Goal: Transaction & Acquisition: Download file/media

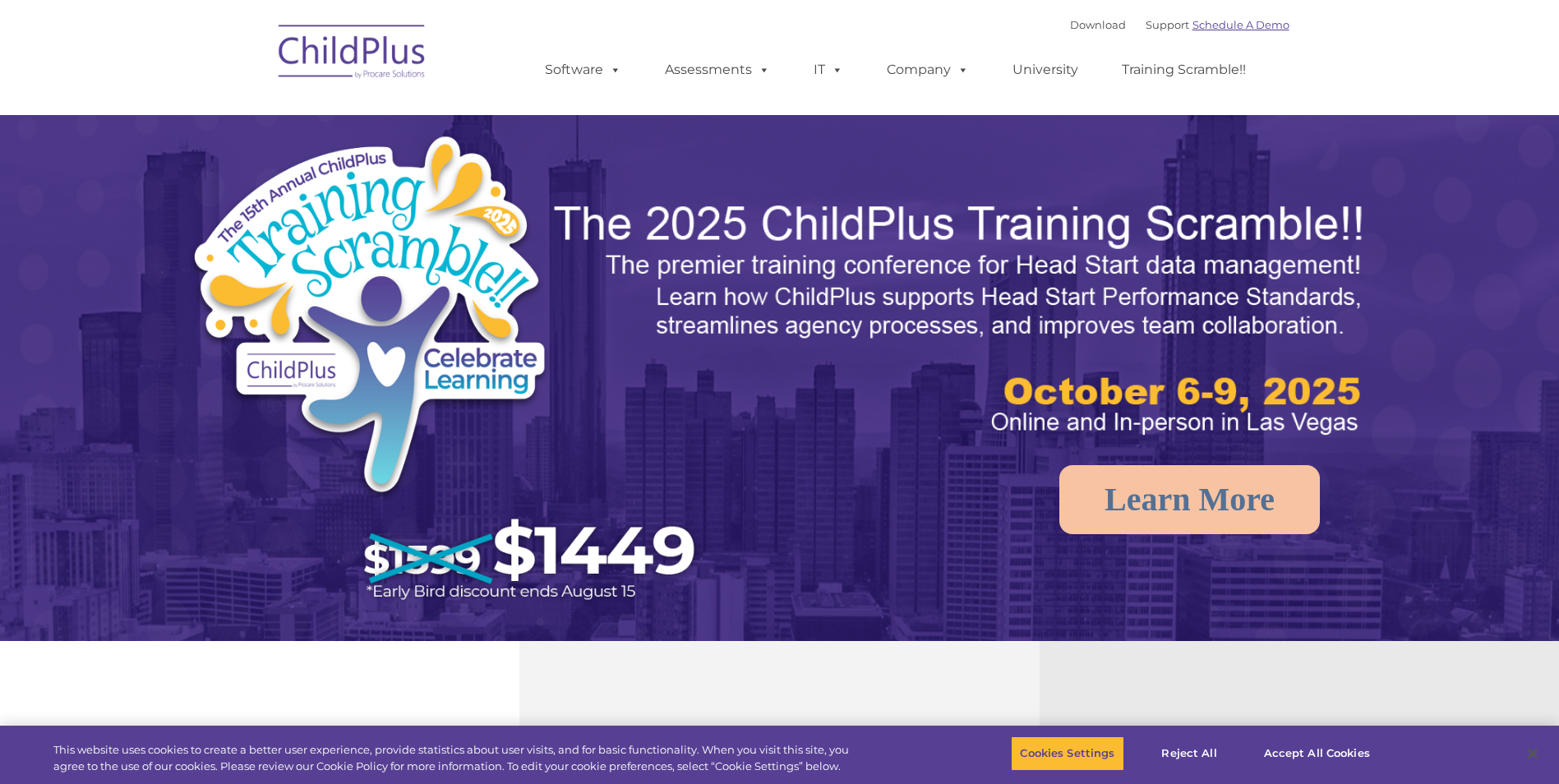
select select "MEDIUM"
click at [1154, 26] on link "Support" at bounding box center [1167, 25] width 43 height 13
click at [1092, 24] on link "Download" at bounding box center [1098, 25] width 56 height 13
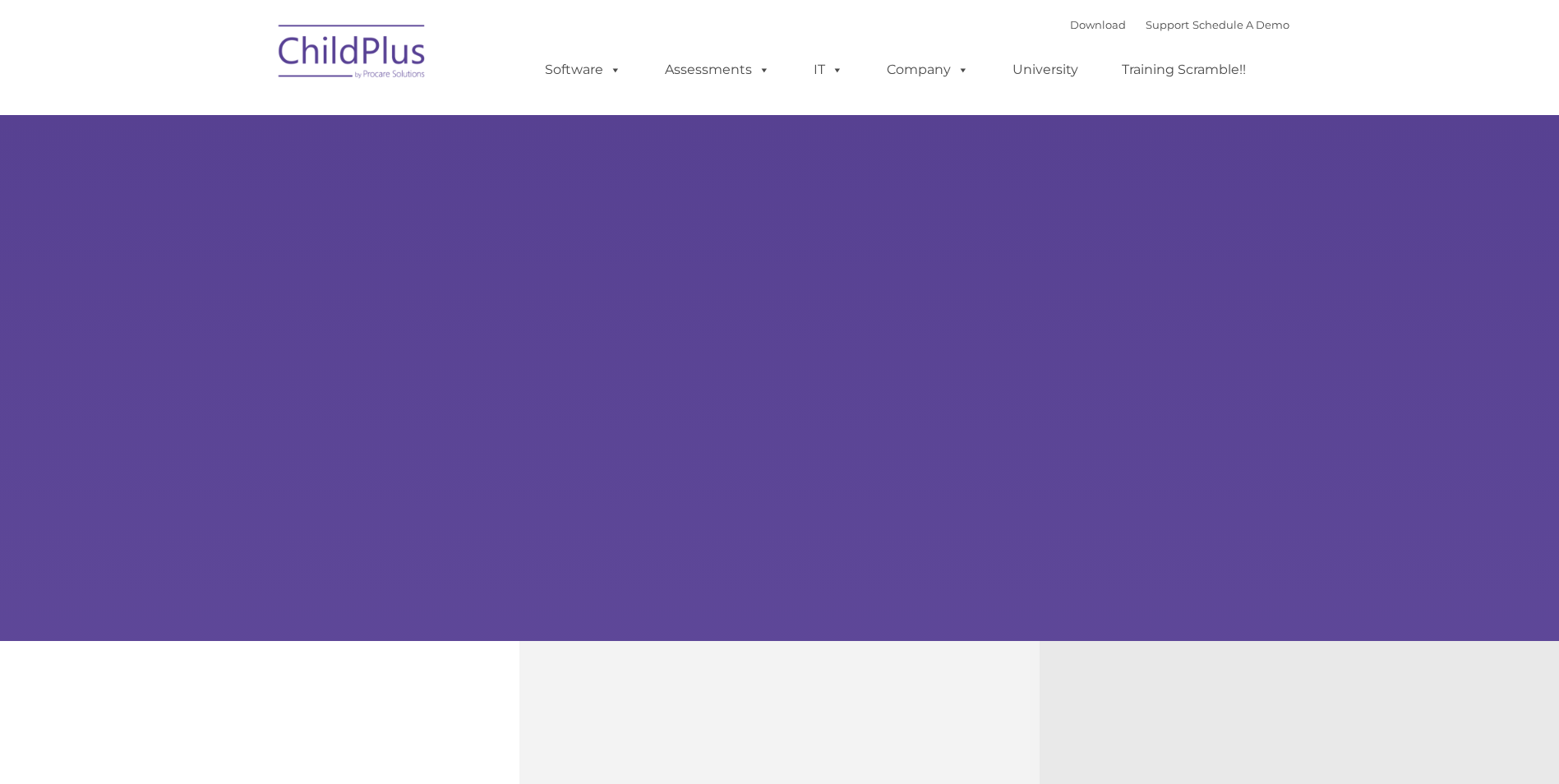
type input ""
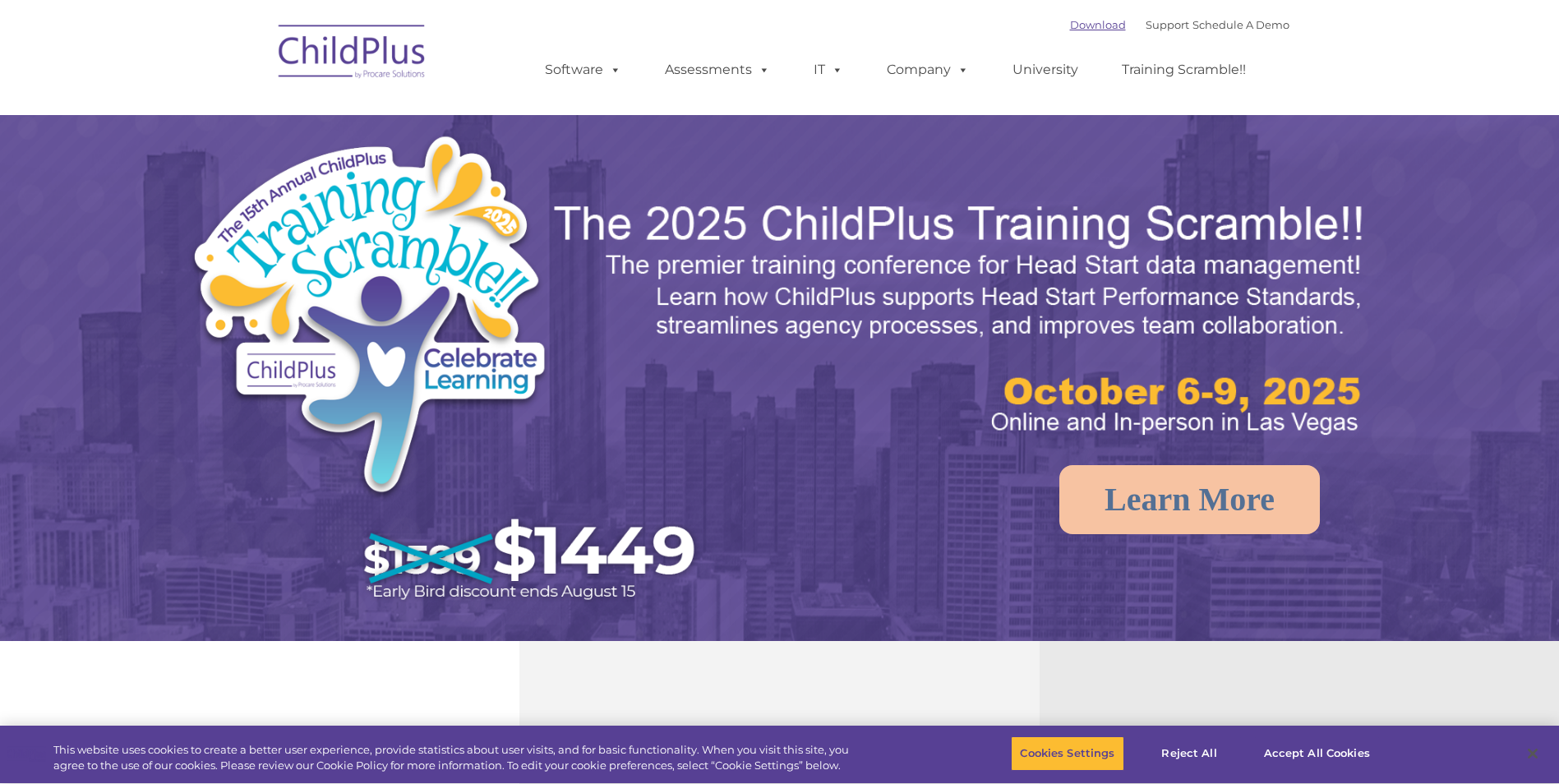
select select "MEDIUM"
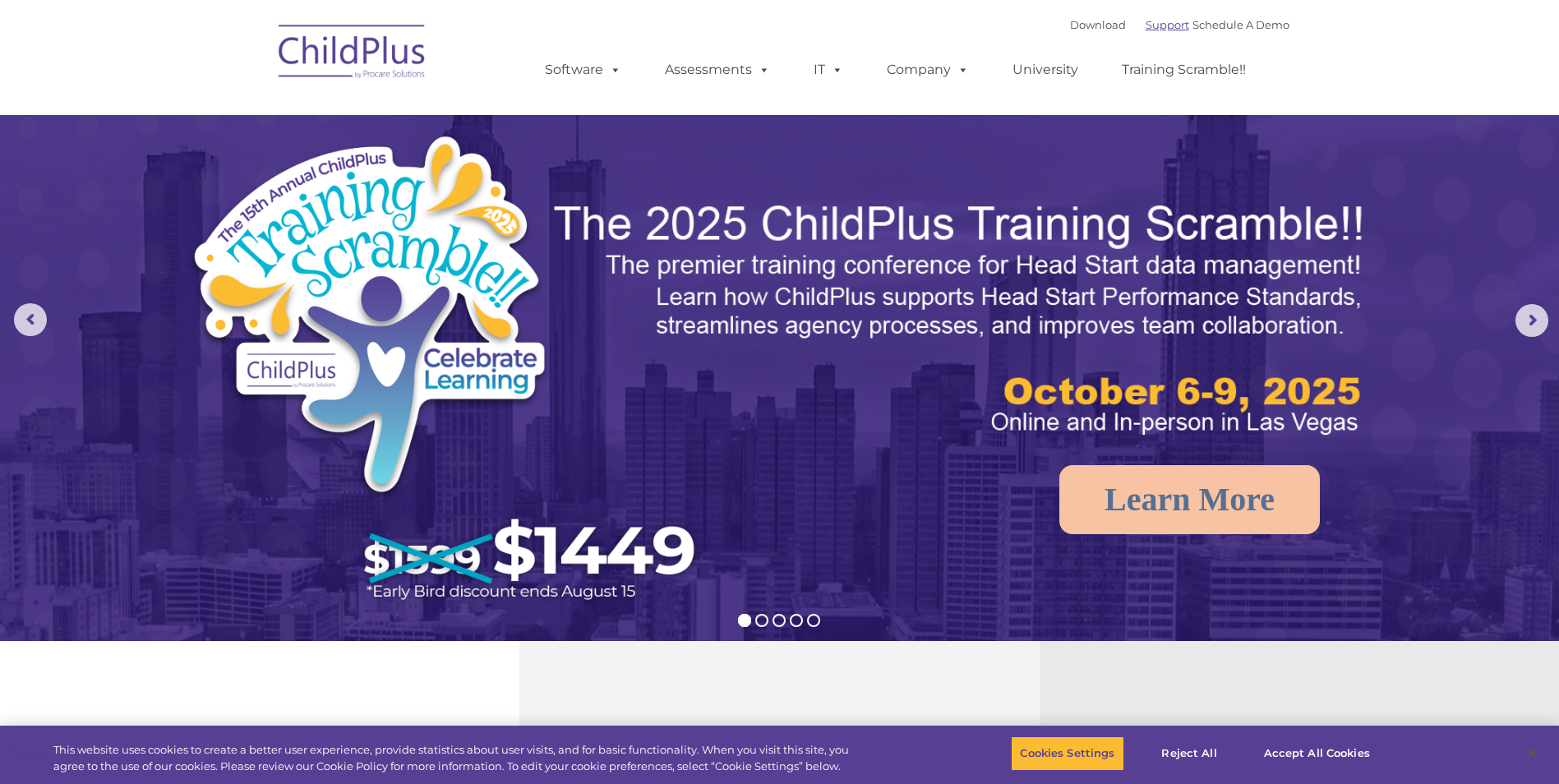
click at [1146, 21] on link "Support" at bounding box center [1167, 25] width 43 height 13
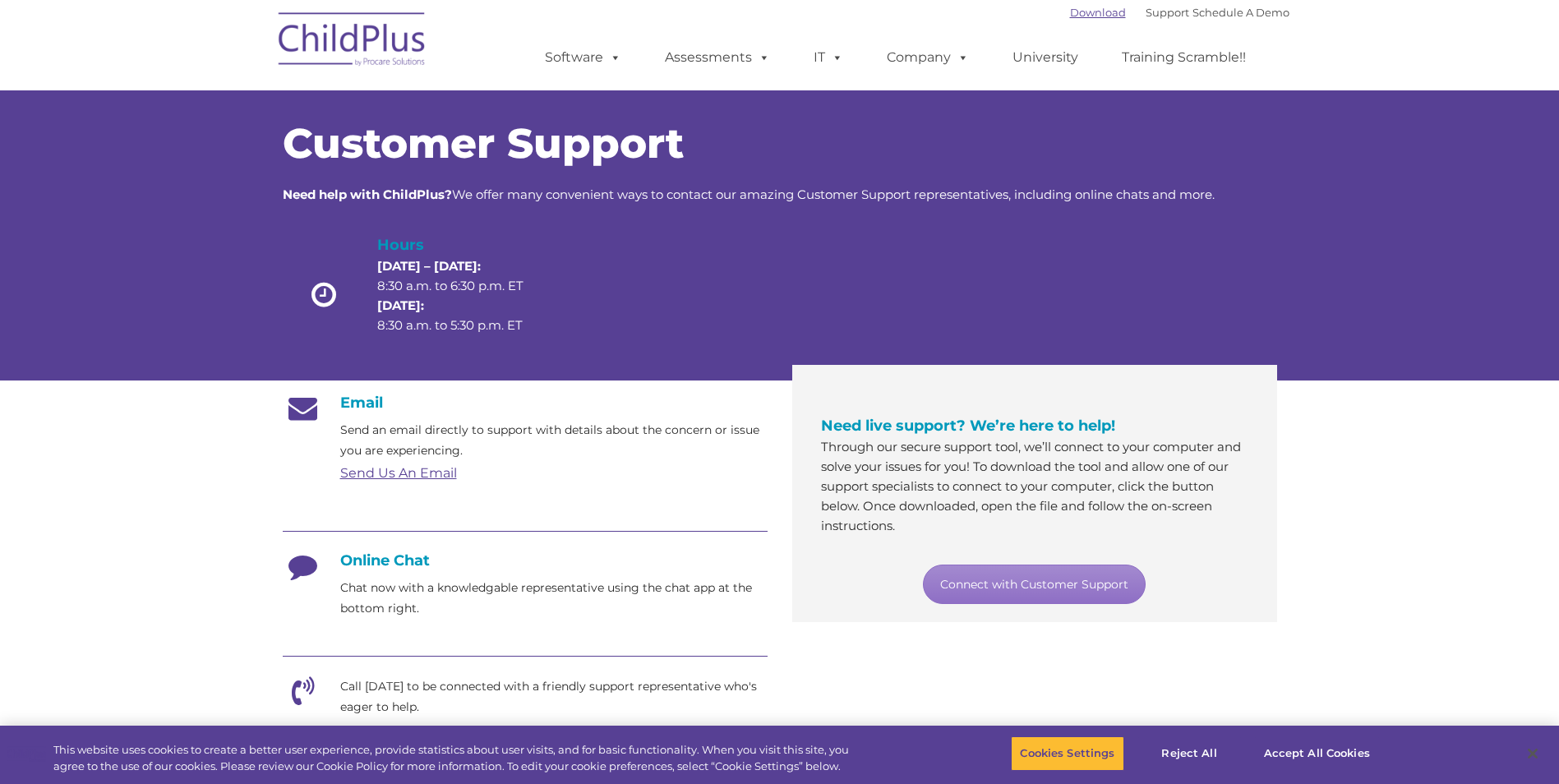
click at [1080, 17] on link "Download" at bounding box center [1098, 12] width 56 height 13
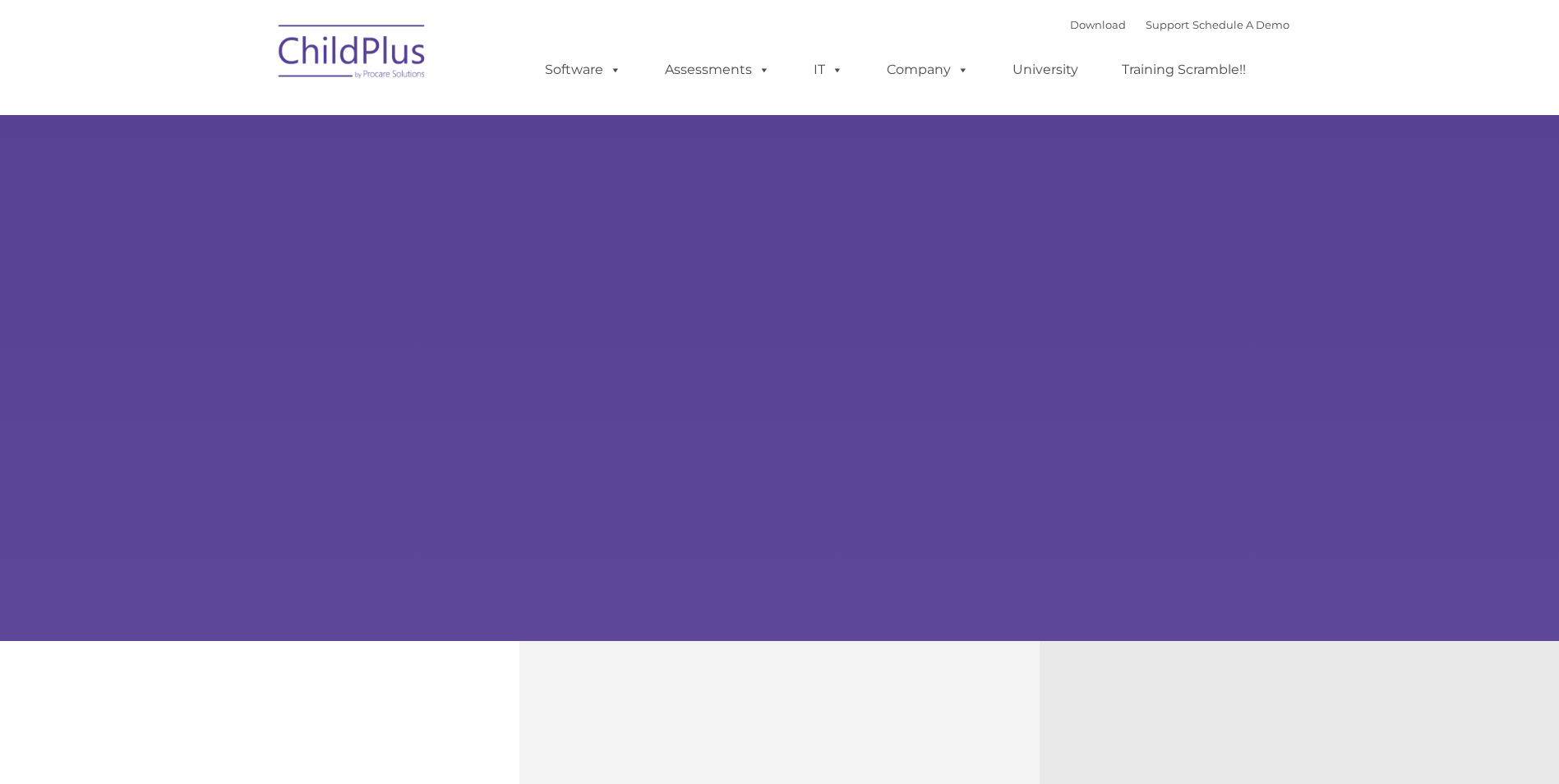
type input ""
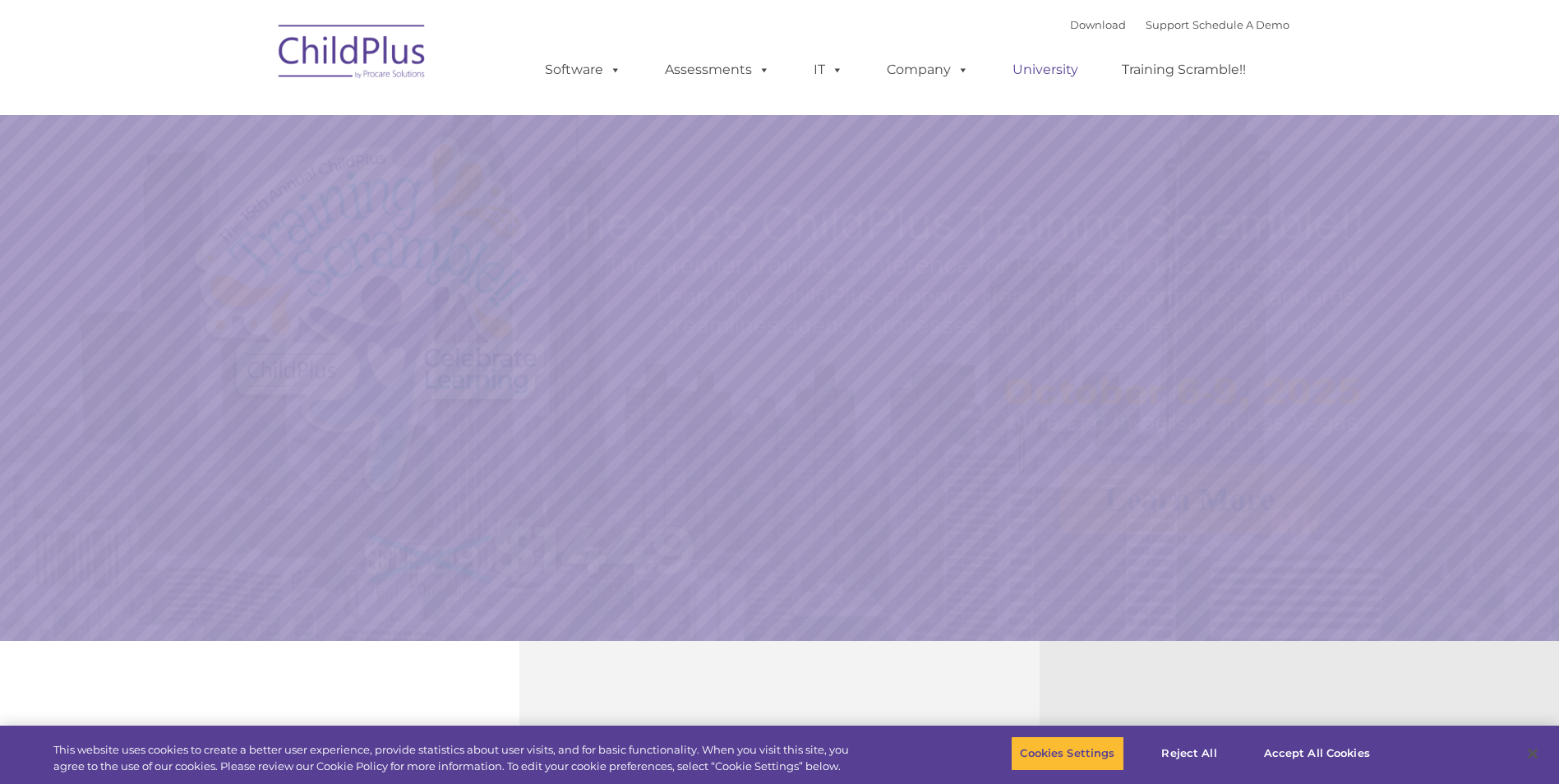
select select "MEDIUM"
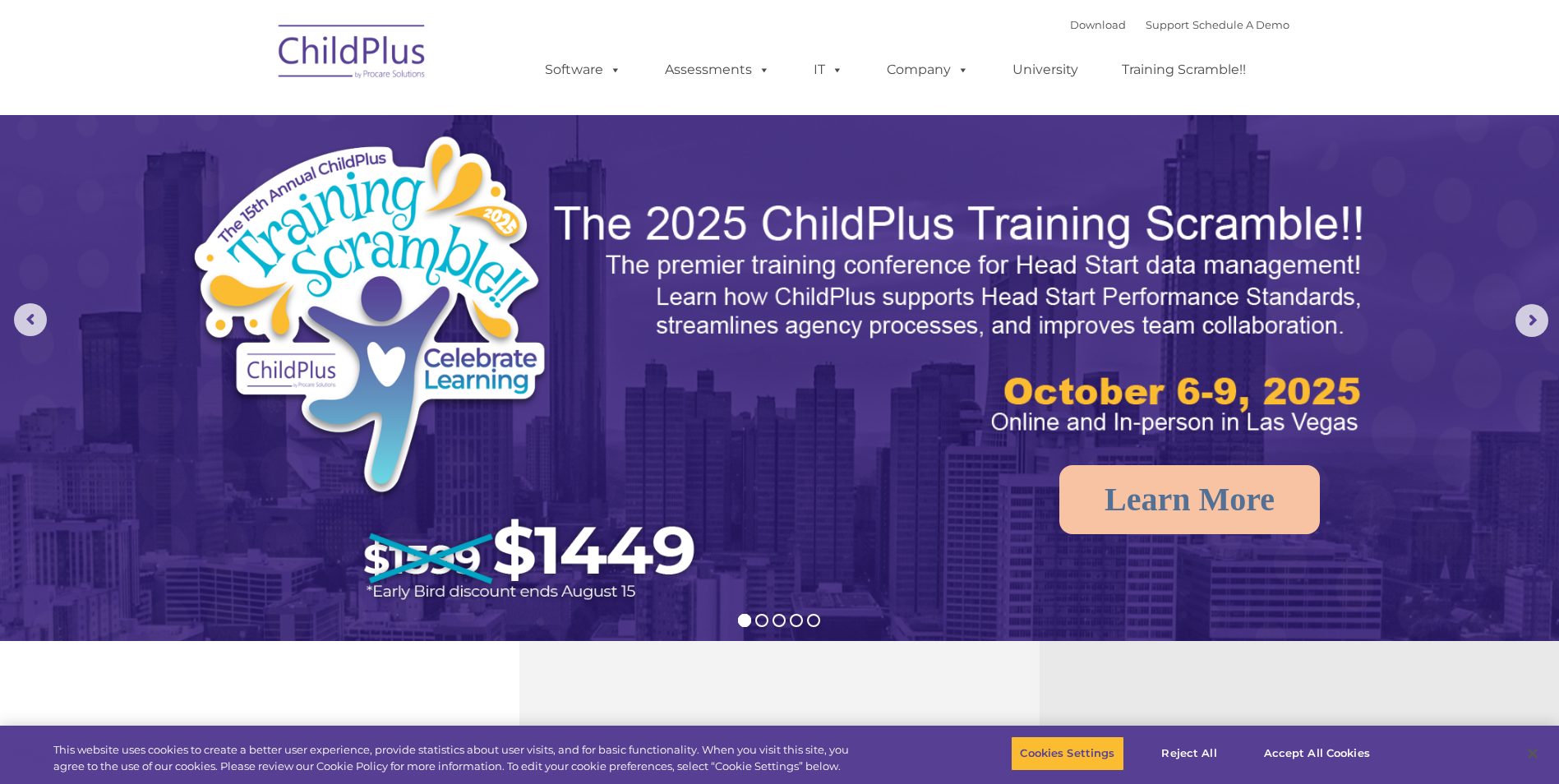
click at [392, 90] on img at bounding box center [352, 53] width 164 height 82
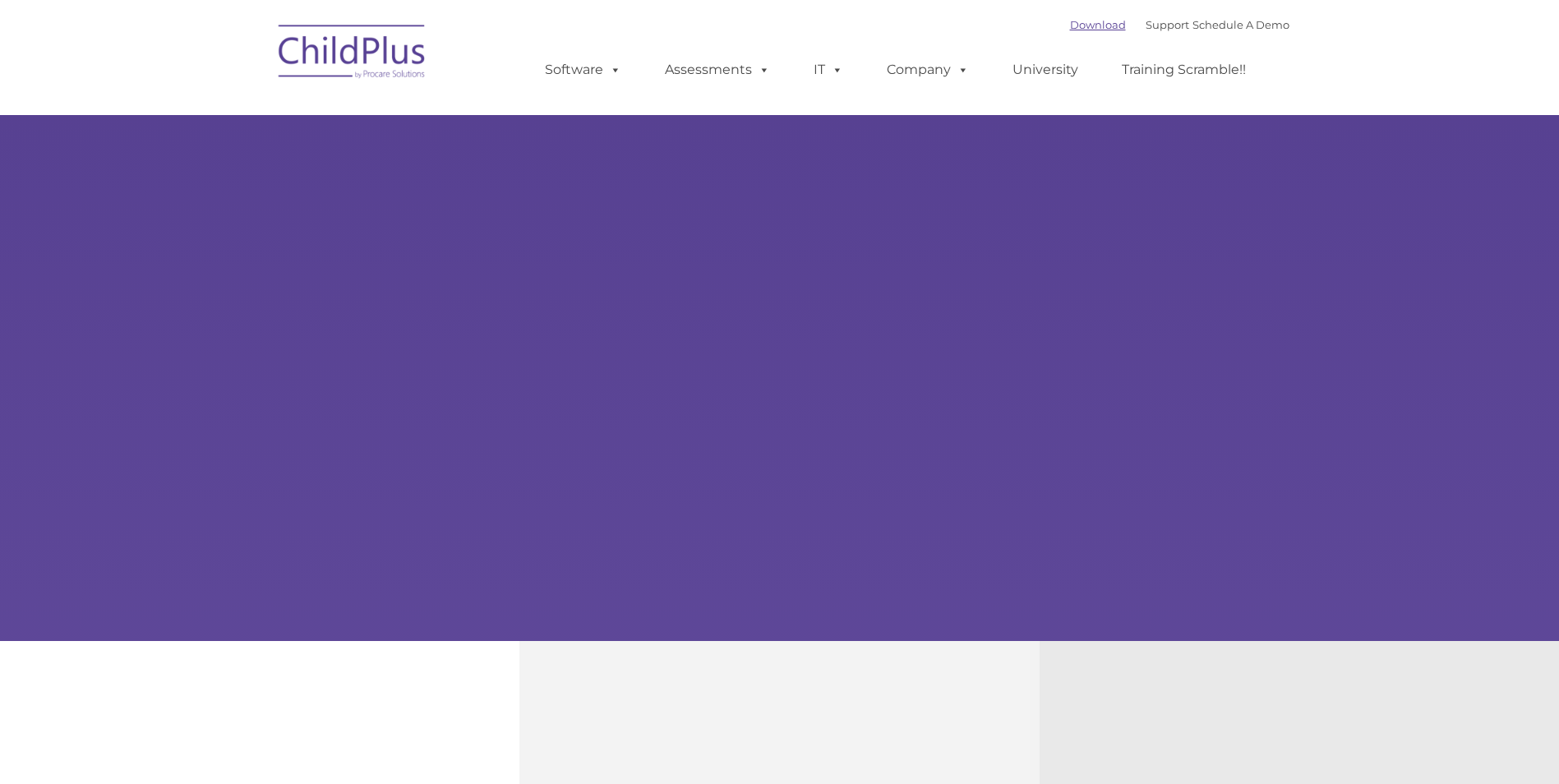
type input ""
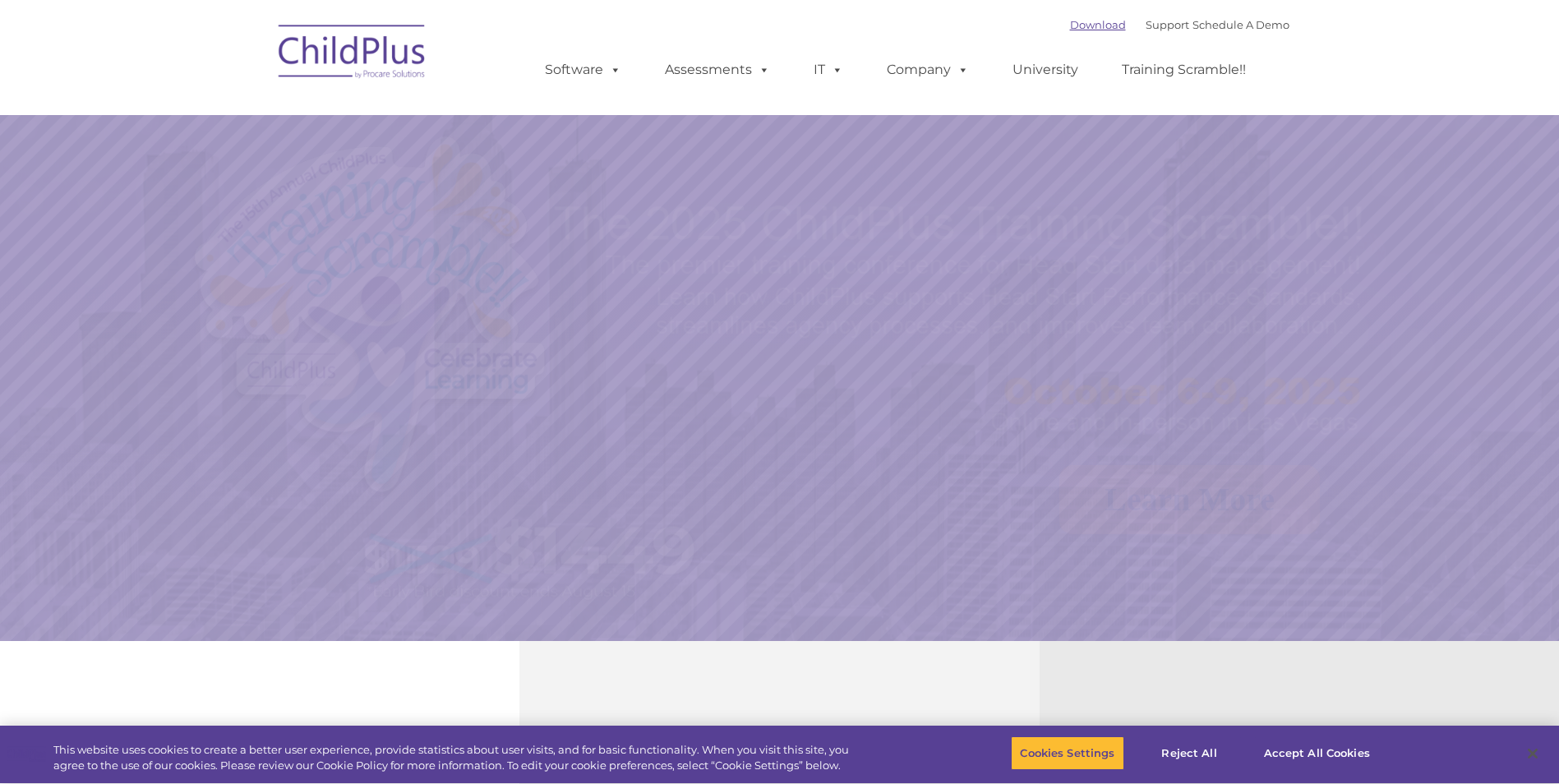
select select "MEDIUM"
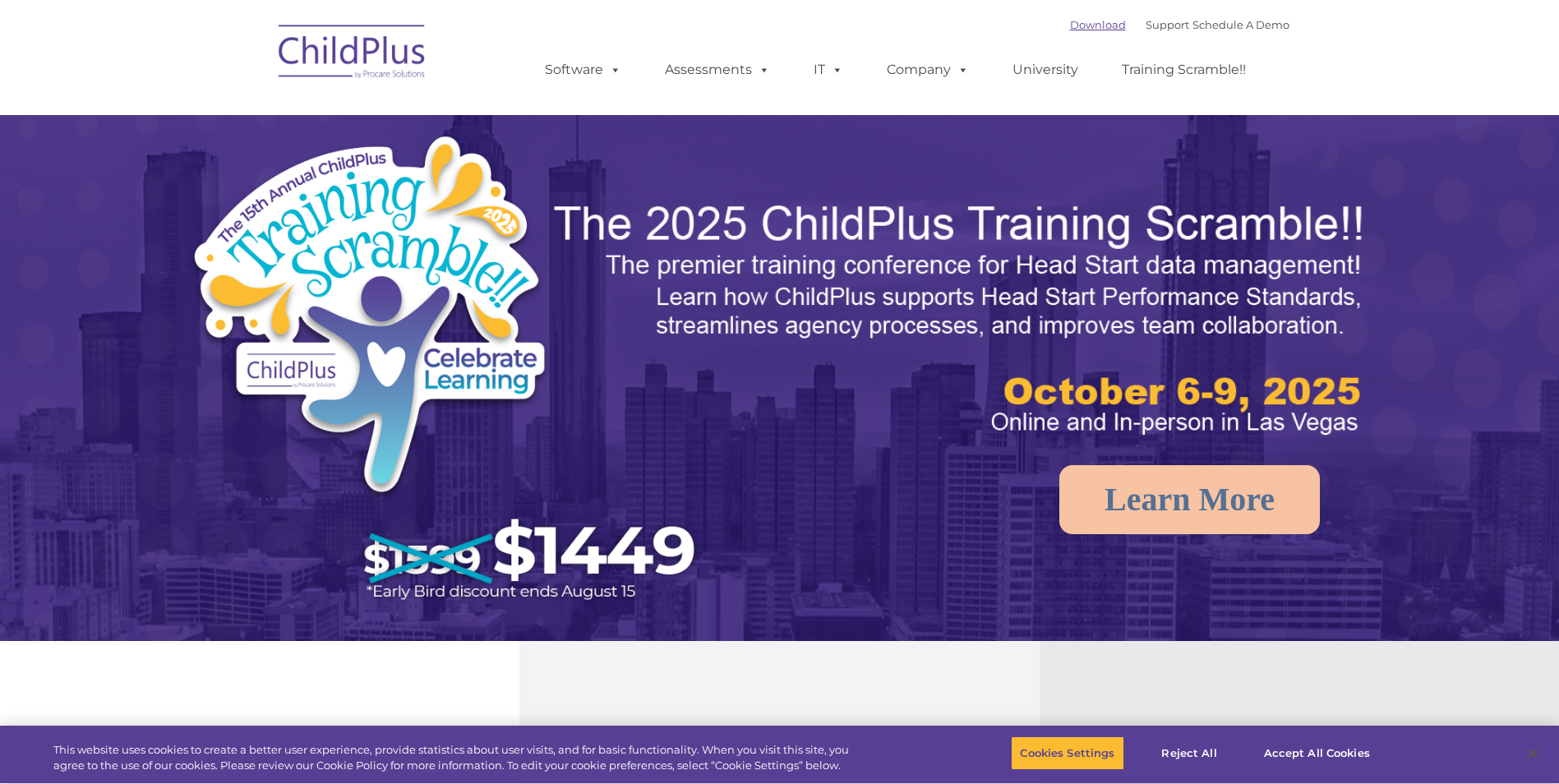
click at [1083, 23] on link "Download" at bounding box center [1098, 25] width 56 height 13
